Goal: Information Seeking & Learning: Learn about a topic

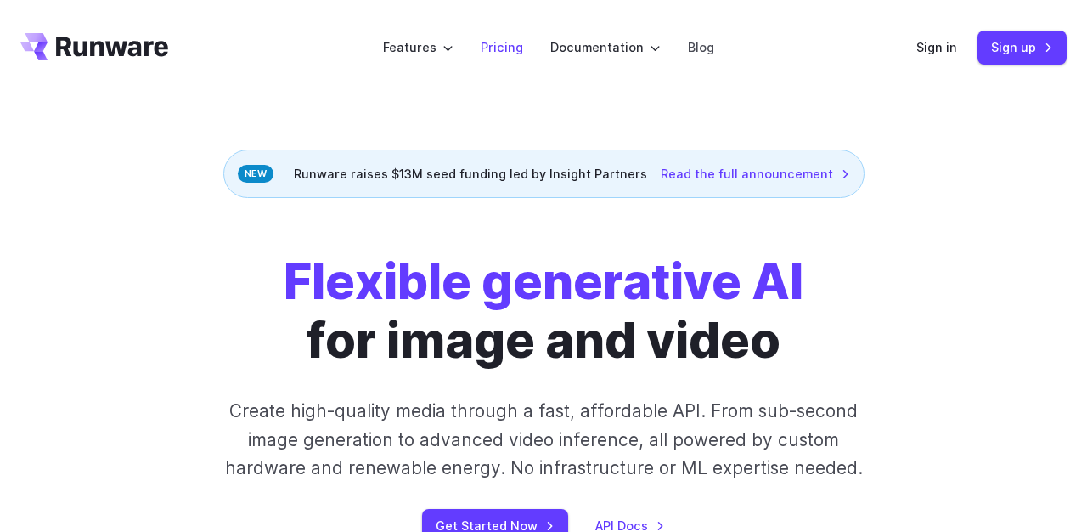
click at [501, 45] on link "Pricing" at bounding box center [502, 47] width 42 height 20
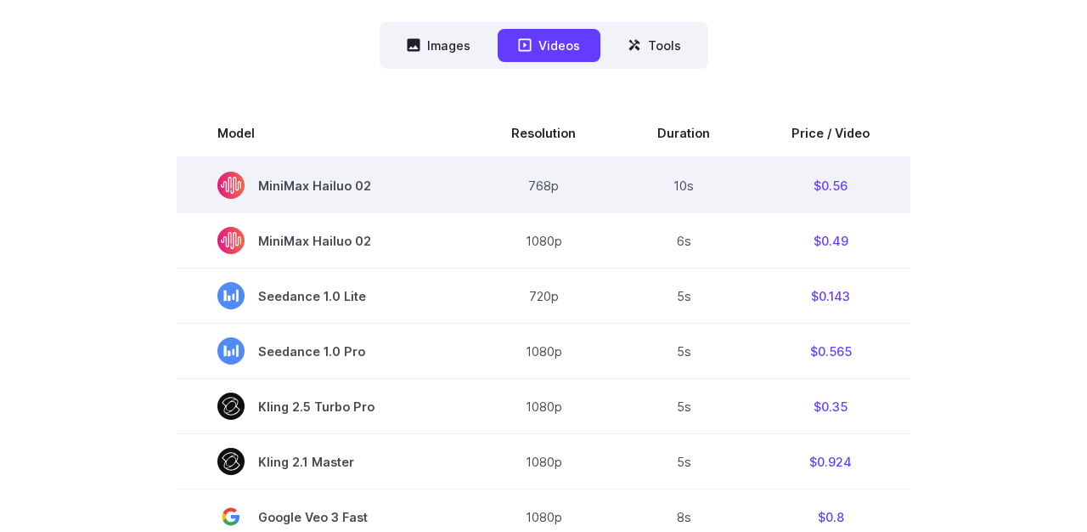
scroll to position [414, 0]
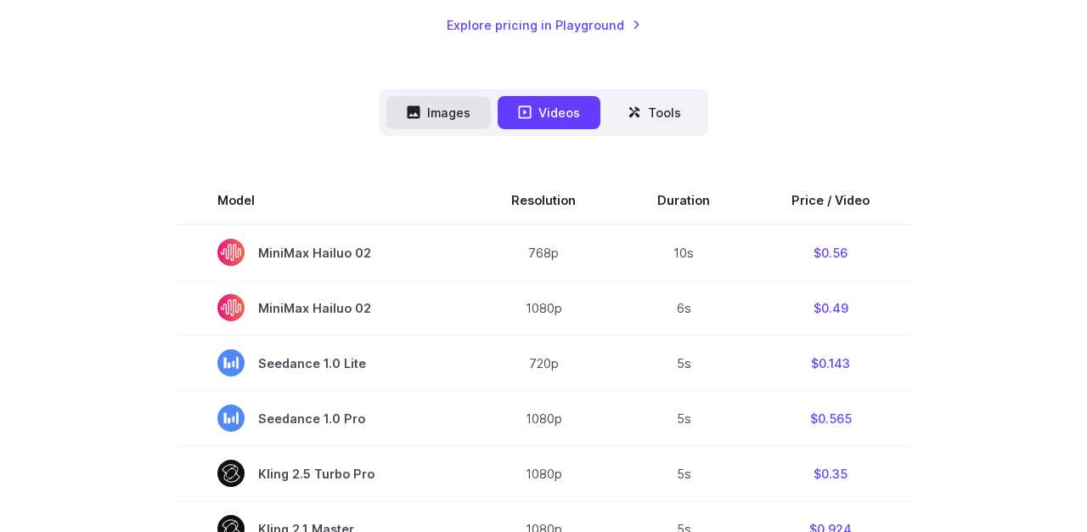
click at [438, 116] on button "Images" at bounding box center [439, 112] width 104 height 33
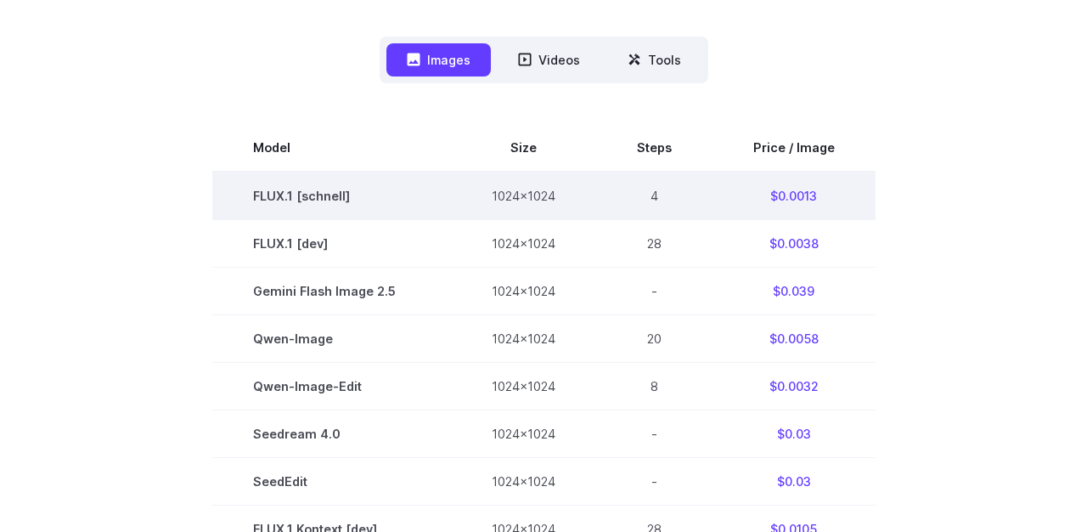
scroll to position [479, 0]
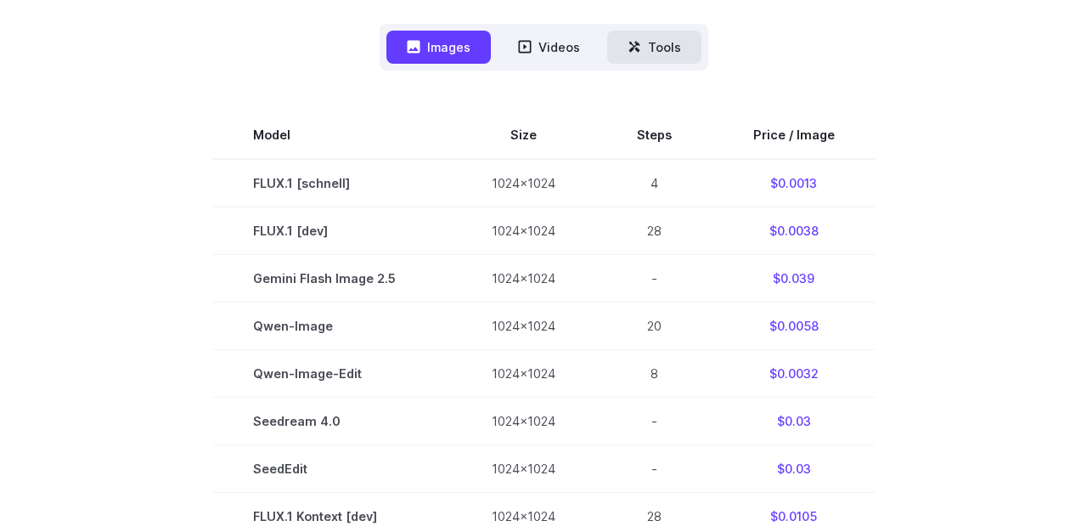
click at [647, 40] on button "Tools" at bounding box center [654, 47] width 94 height 33
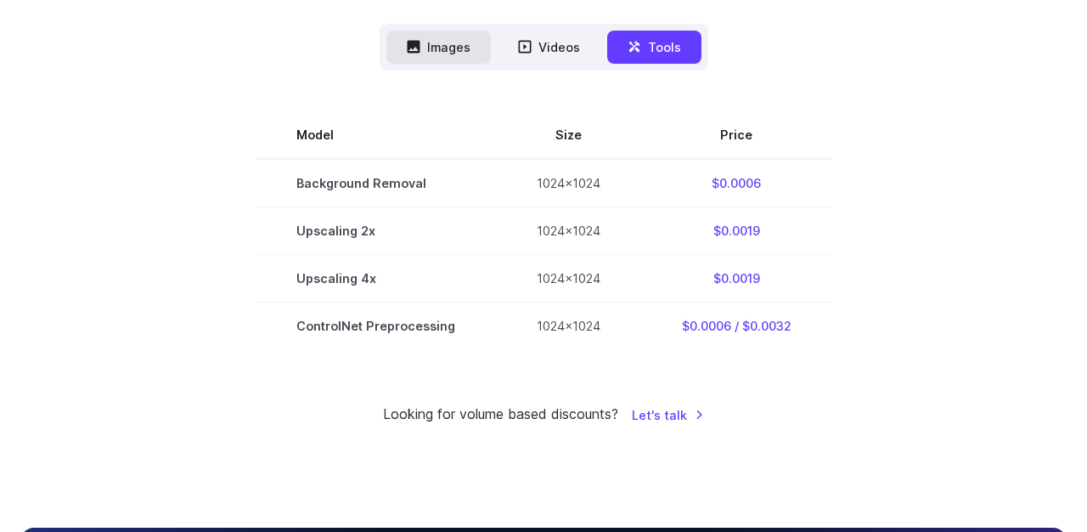
click at [466, 41] on button "Images" at bounding box center [439, 47] width 104 height 33
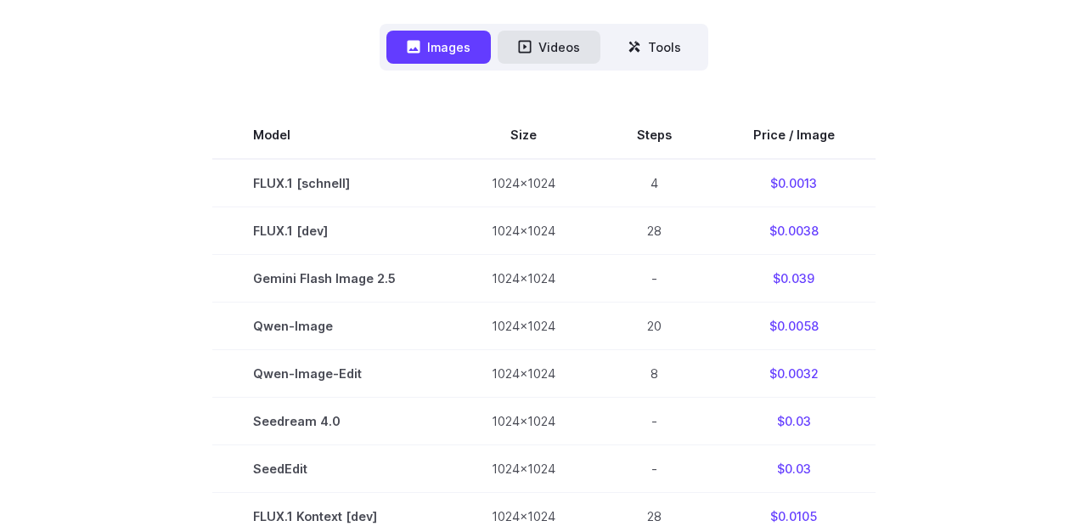
click at [551, 53] on button "Videos" at bounding box center [549, 47] width 103 height 33
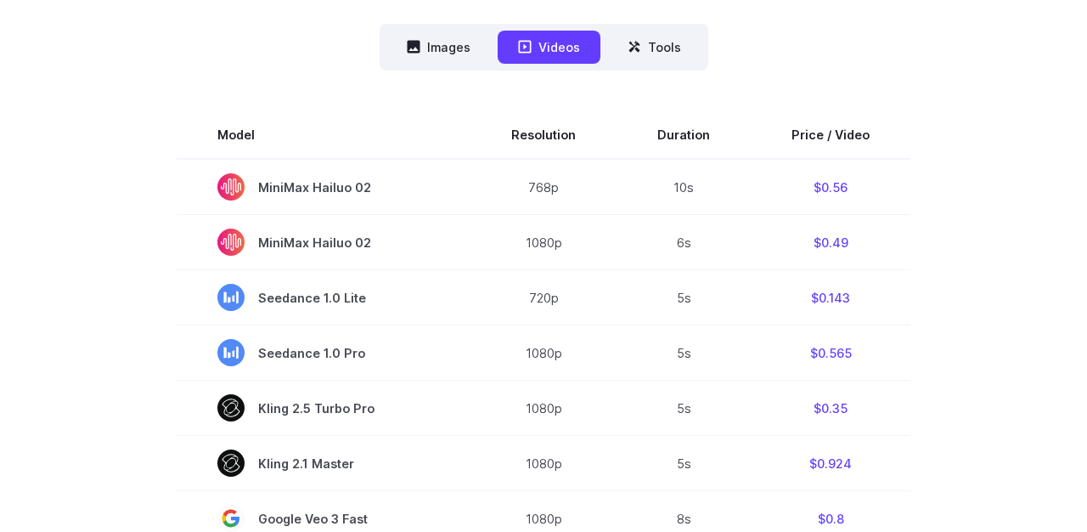
scroll to position [902, 0]
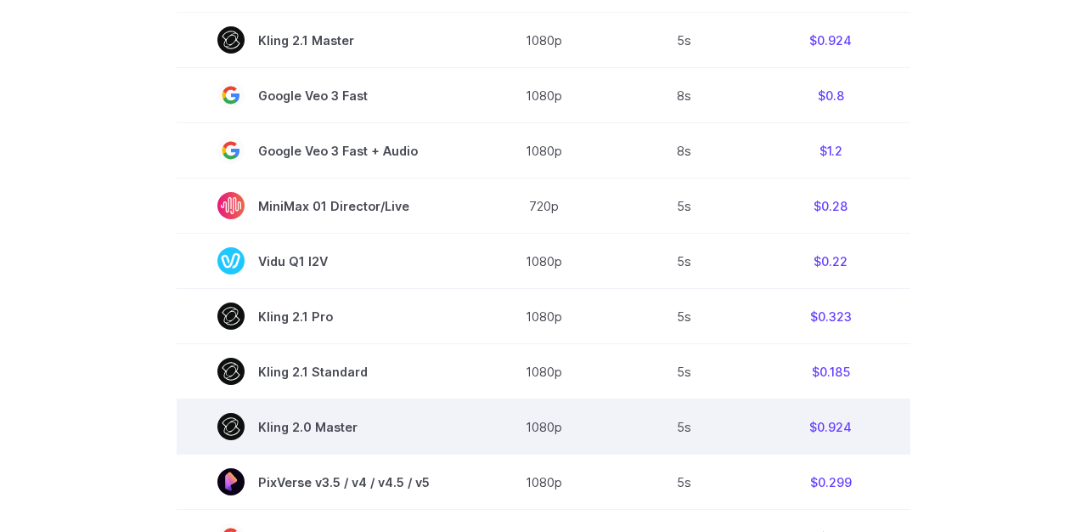
click at [726, 437] on td "5s" at bounding box center [684, 426] width 134 height 55
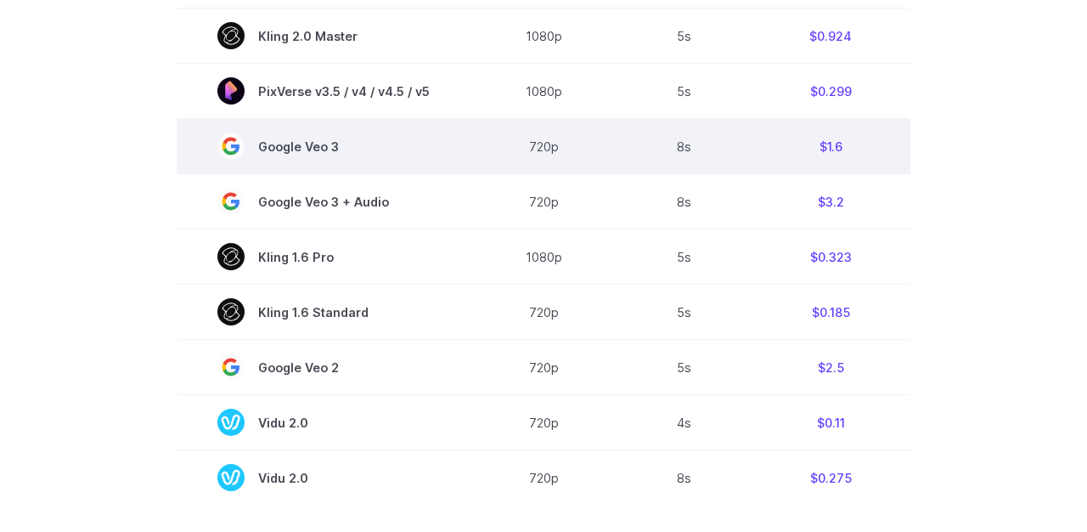
scroll to position [2346, 0]
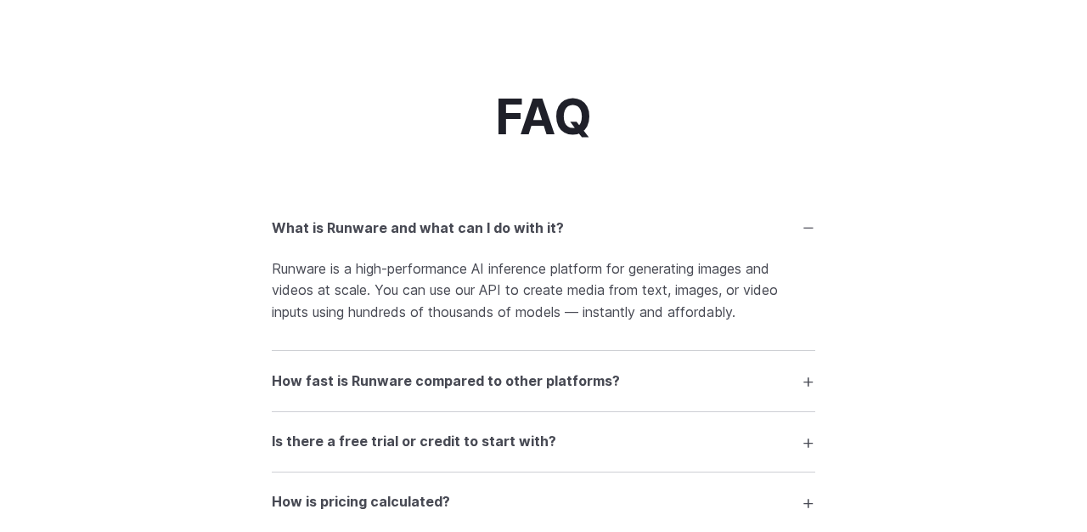
click at [494, 411] on details "How fast is Runware compared to other platforms? Thanks to our Sonic Inference …" at bounding box center [544, 381] width 544 height 60
click at [494, 397] on summary "How fast is Runware compared to other platforms?" at bounding box center [544, 380] width 544 height 32
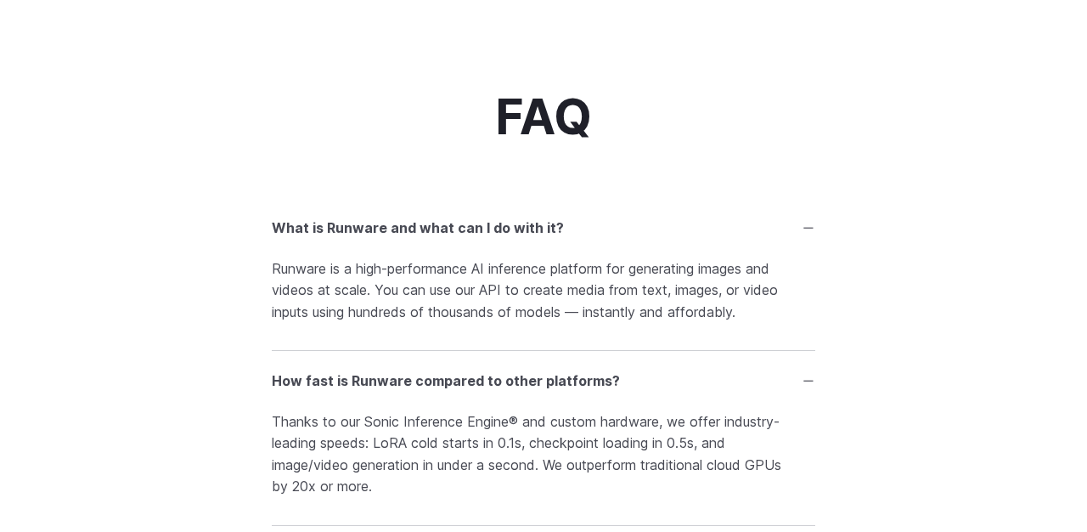
click at [493, 392] on h3 "How fast is Runware compared to other platforms?" at bounding box center [446, 381] width 348 height 22
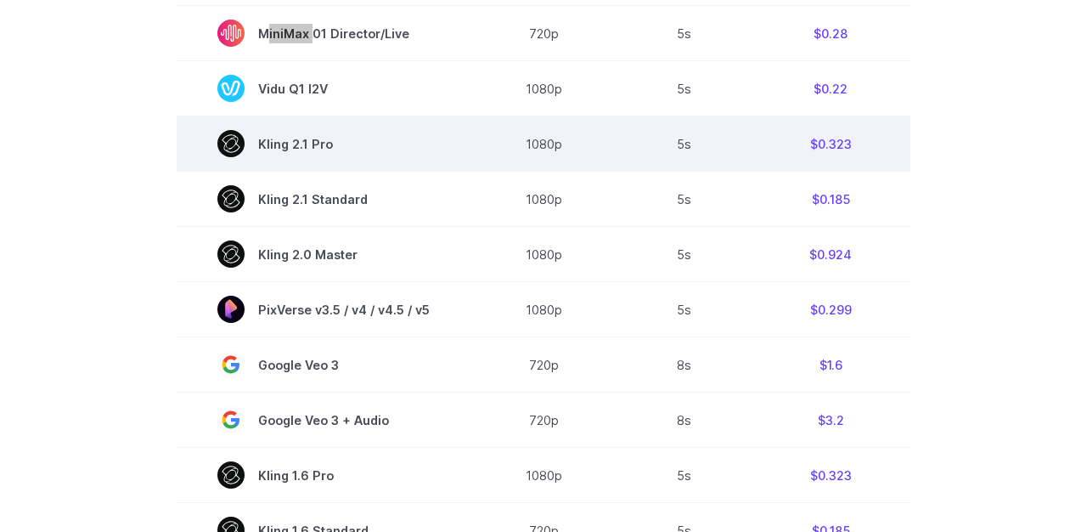
scroll to position [0, 0]
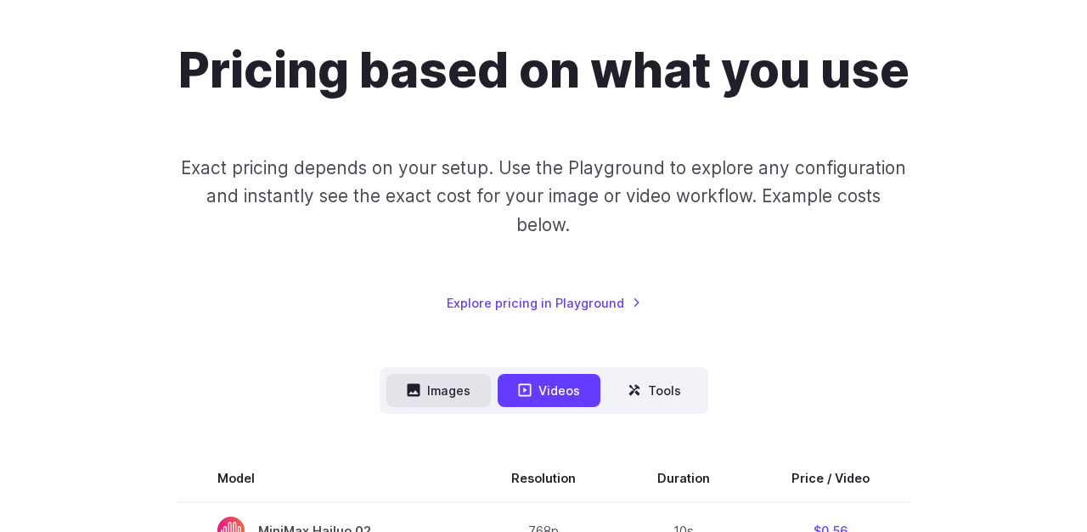
click at [456, 392] on button "Images" at bounding box center [439, 390] width 104 height 33
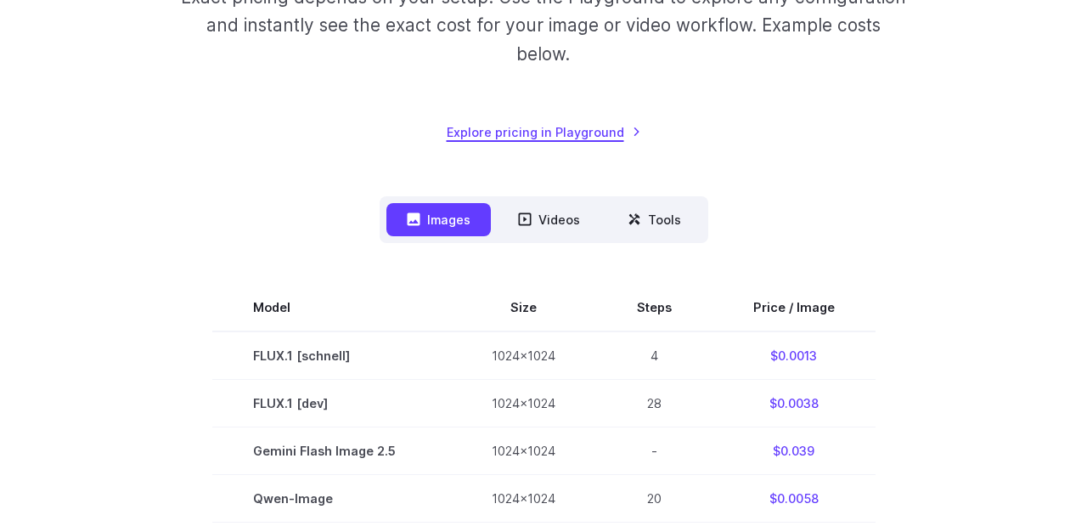
scroll to position [312, 0]
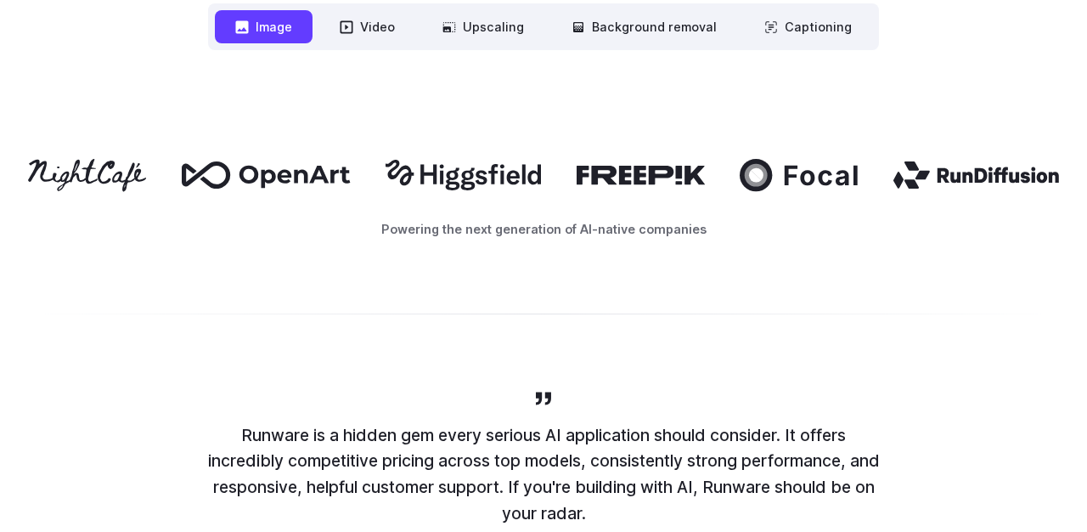
scroll to position [957, 0]
